Goal: Task Accomplishment & Management: Use online tool/utility

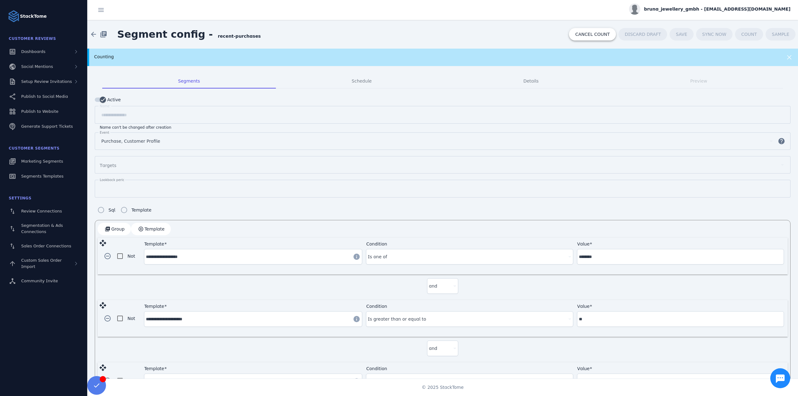
click at [587, 34] on span "CANCEL COUNT" at bounding box center [592, 34] width 35 height 4
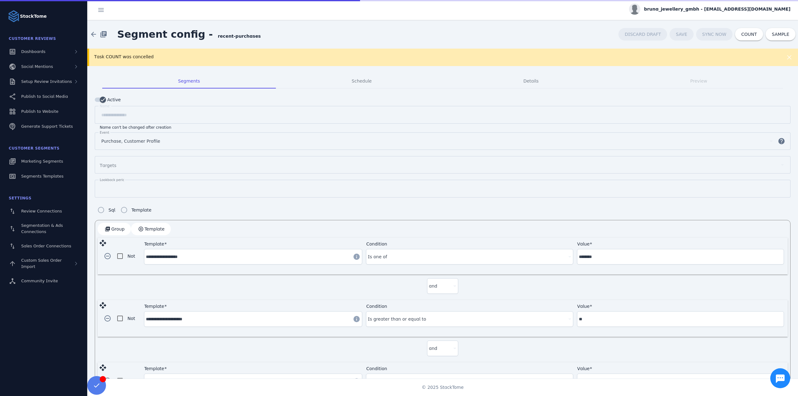
drag, startPoint x: 526, startPoint y: 55, endPoint x: 668, endPoint y: 45, distance: 141.5
click at [528, 54] on div "Task COUNT was cancelled" at bounding box center [408, 57] width 629 height 7
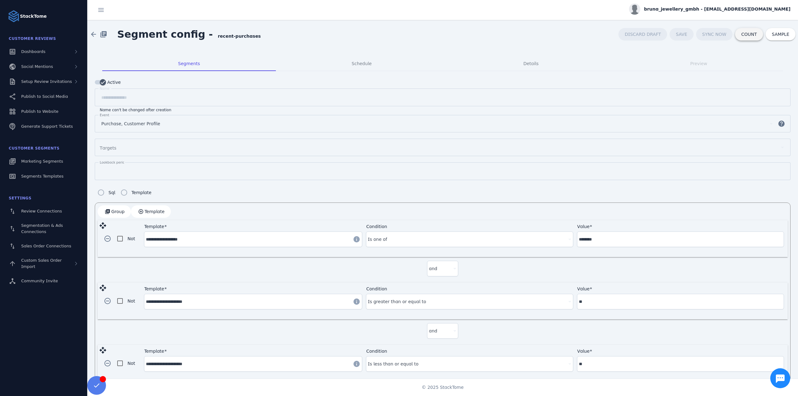
click at [741, 35] on span "COUNT" at bounding box center [749, 34] width 16 height 4
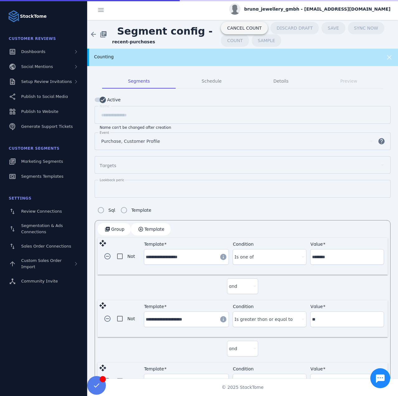
click at [238, 26] on span "CANCEL COUNT" at bounding box center [244, 28] width 35 height 4
click at [277, 60] on div "Counting" at bounding box center [242, 57] width 311 height 17
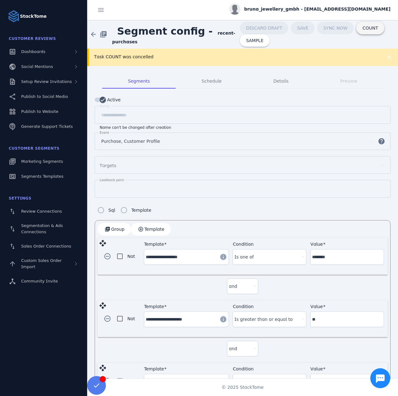
click at [363, 30] on span "COUNT" at bounding box center [371, 28] width 16 height 4
